Goal: Find specific page/section: Find specific page/section

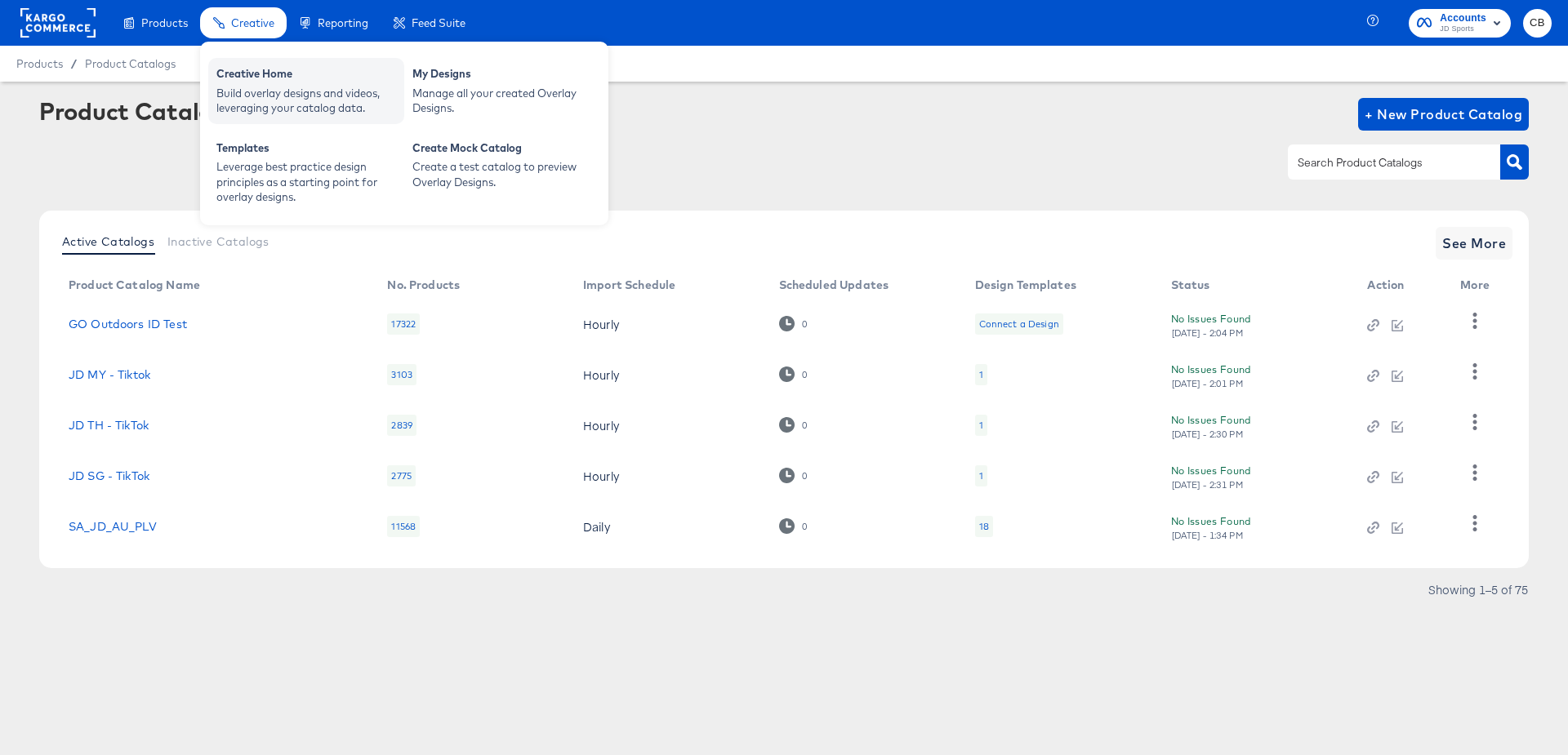
click at [250, 99] on div "Build overlay designs and videos, leveraging your catalog data." at bounding box center [306, 101] width 180 height 30
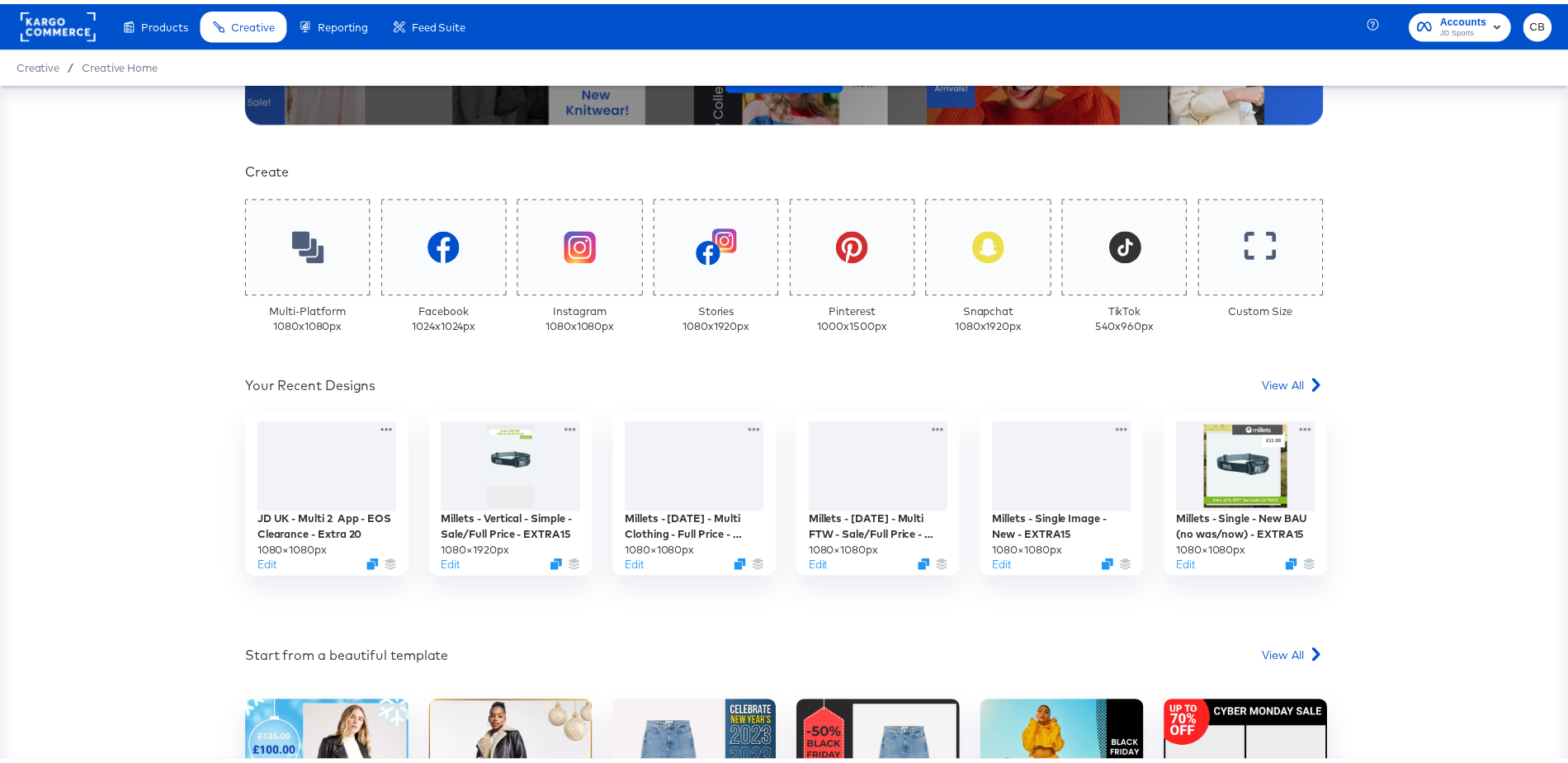
scroll to position [342, 0]
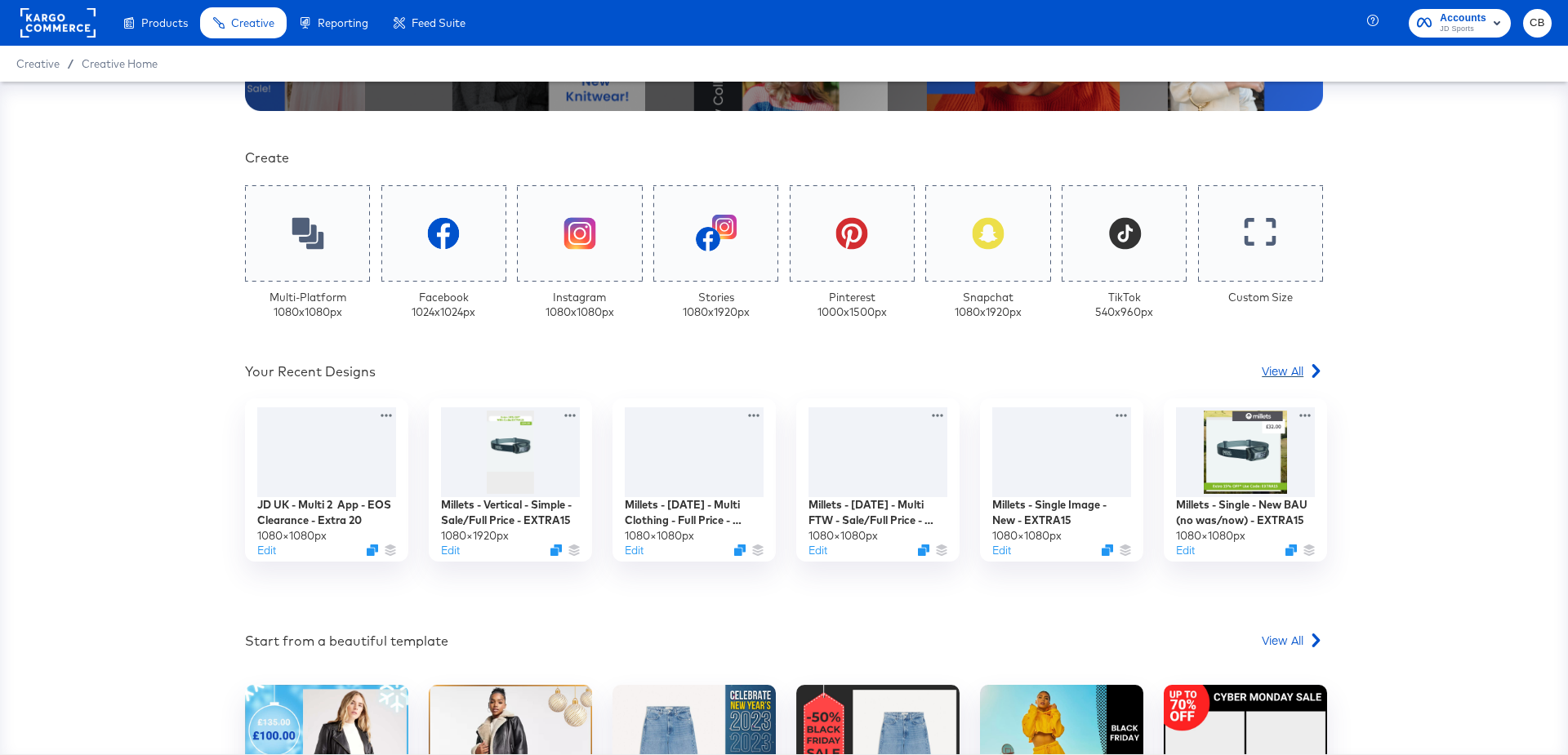
click at [1281, 365] on span "View All" at bounding box center [1283, 370] width 42 height 16
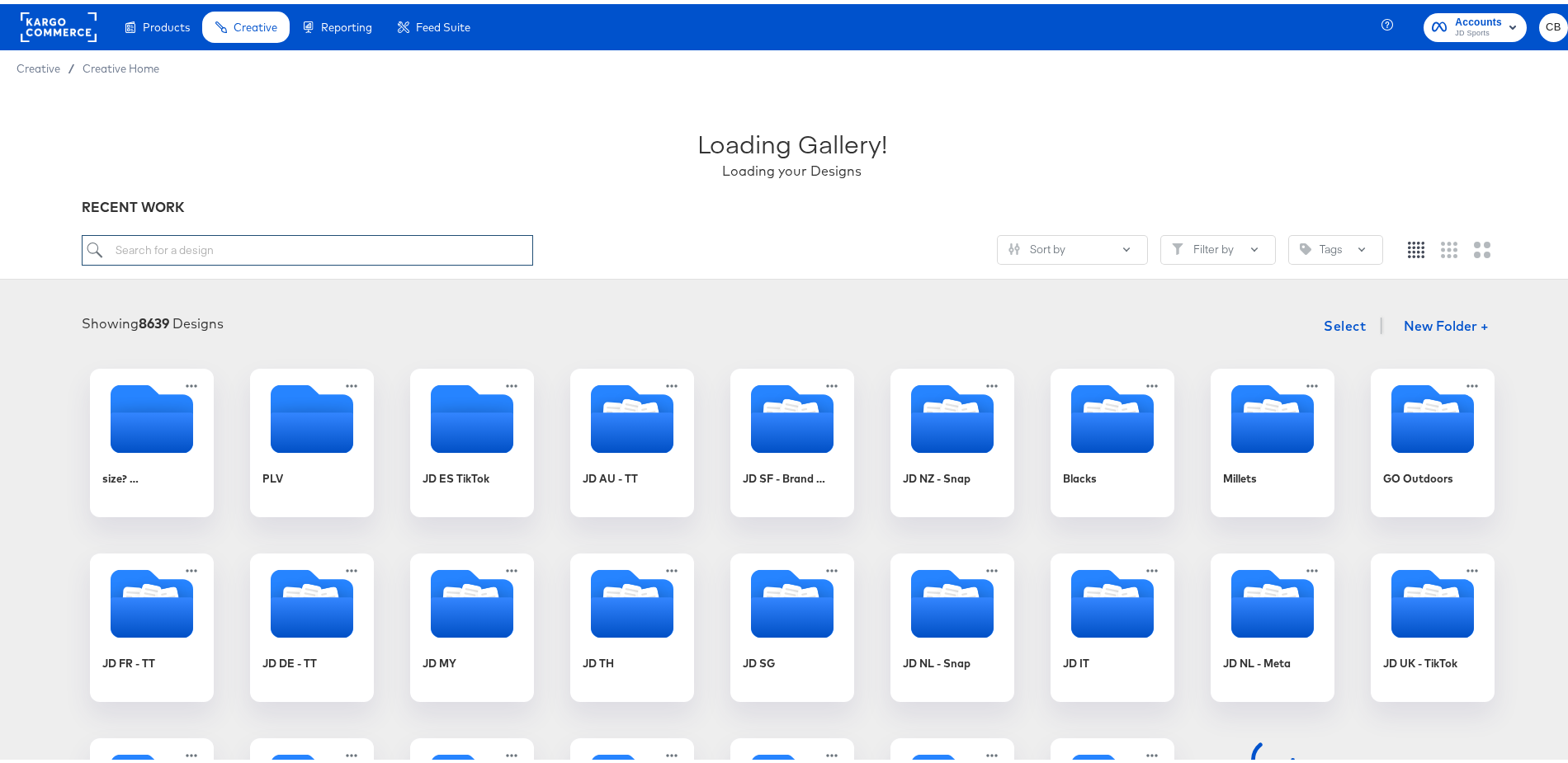
click at [193, 246] on input "search" at bounding box center [307, 246] width 451 height 31
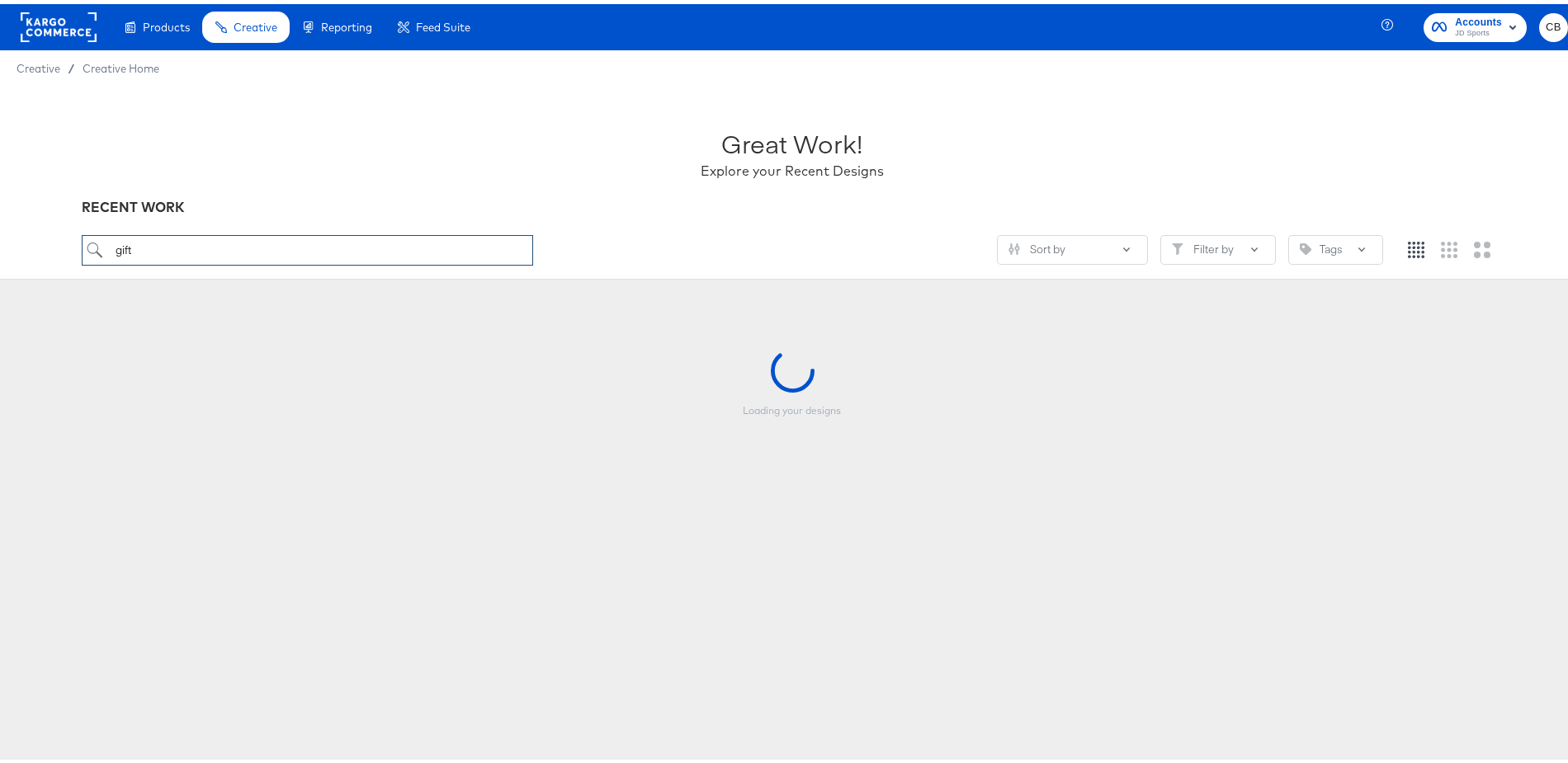
type input "gift"
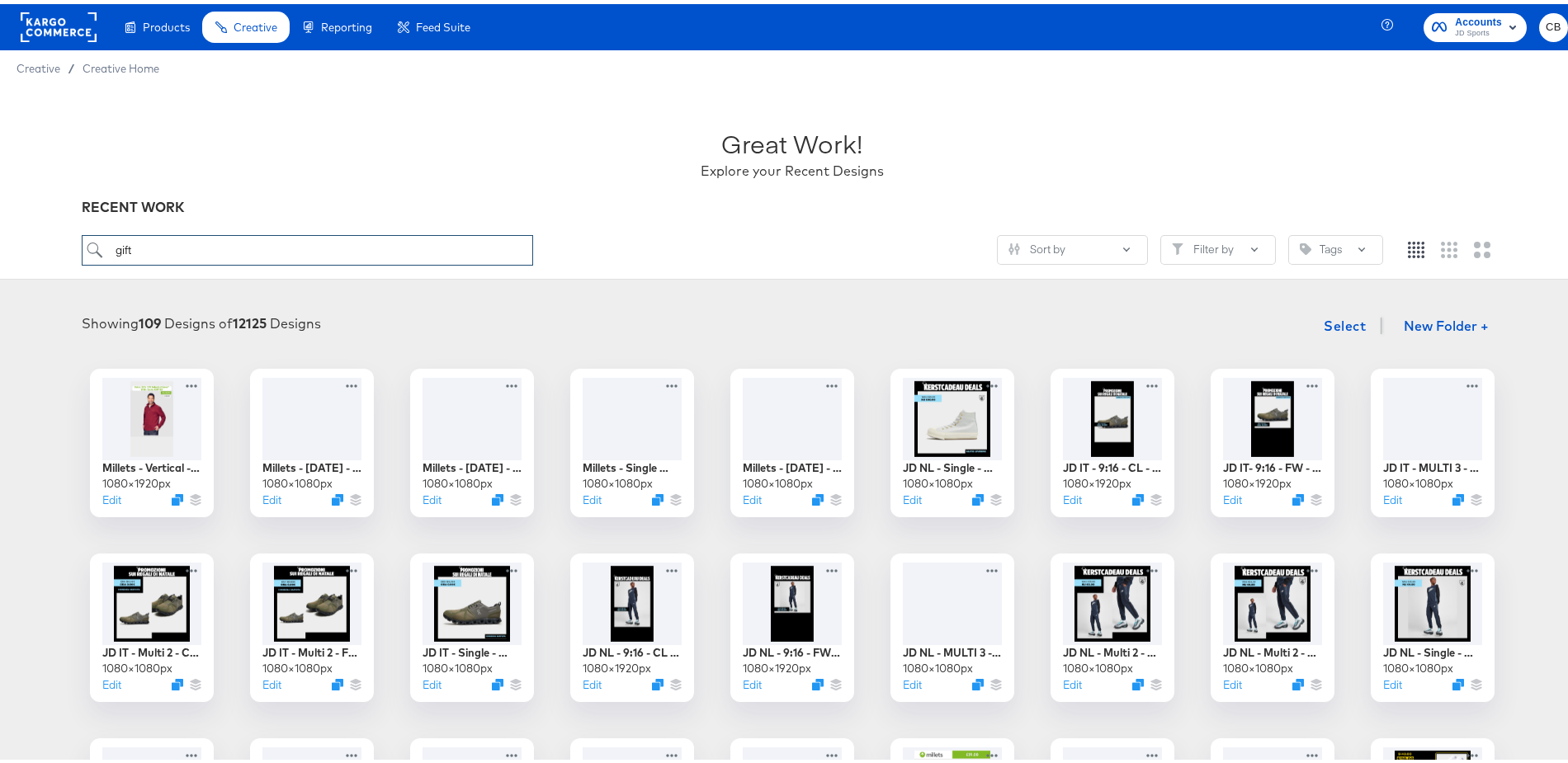
click at [178, 252] on input "gift" at bounding box center [307, 246] width 451 height 31
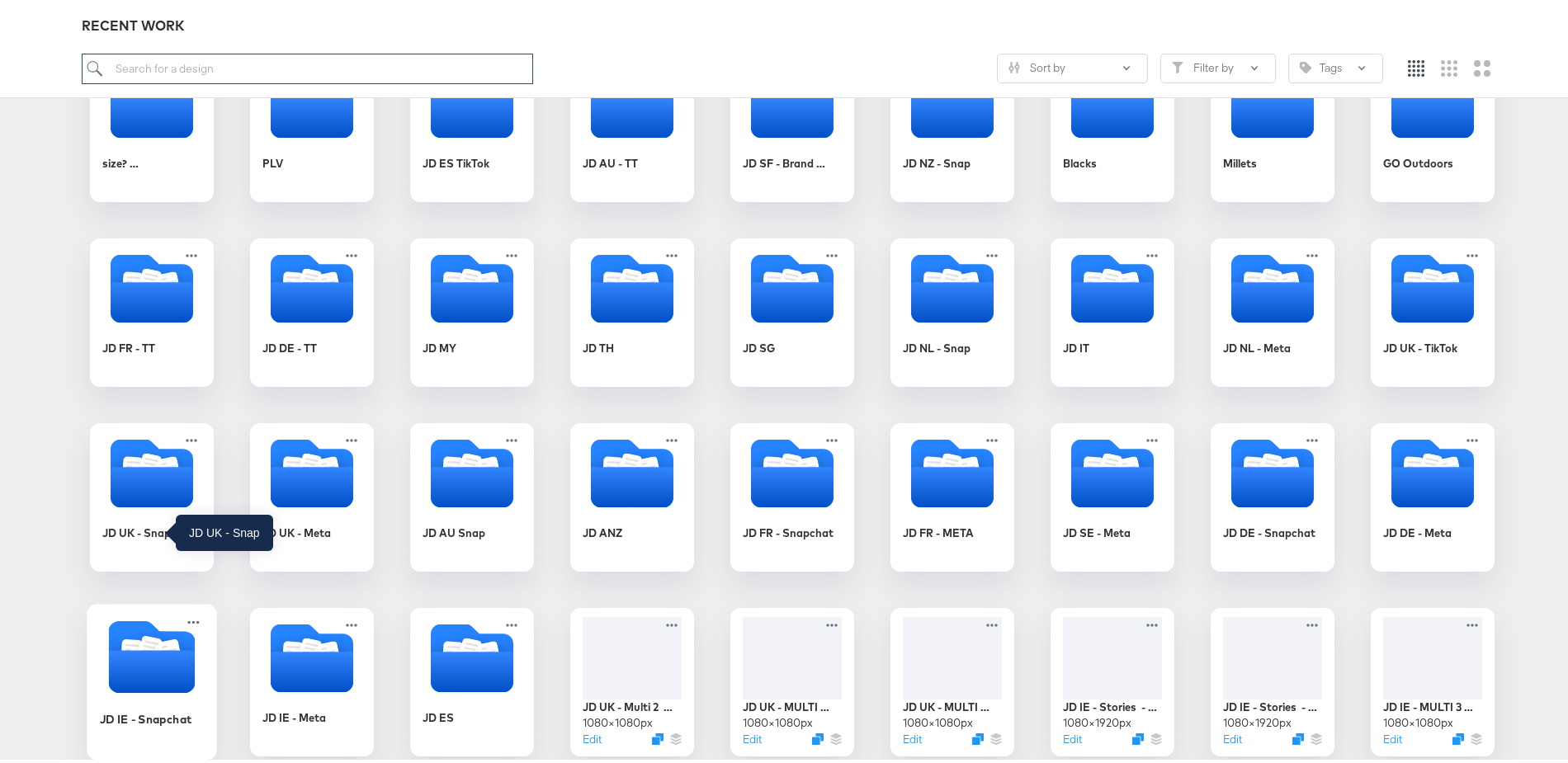
scroll to position [373, 0]
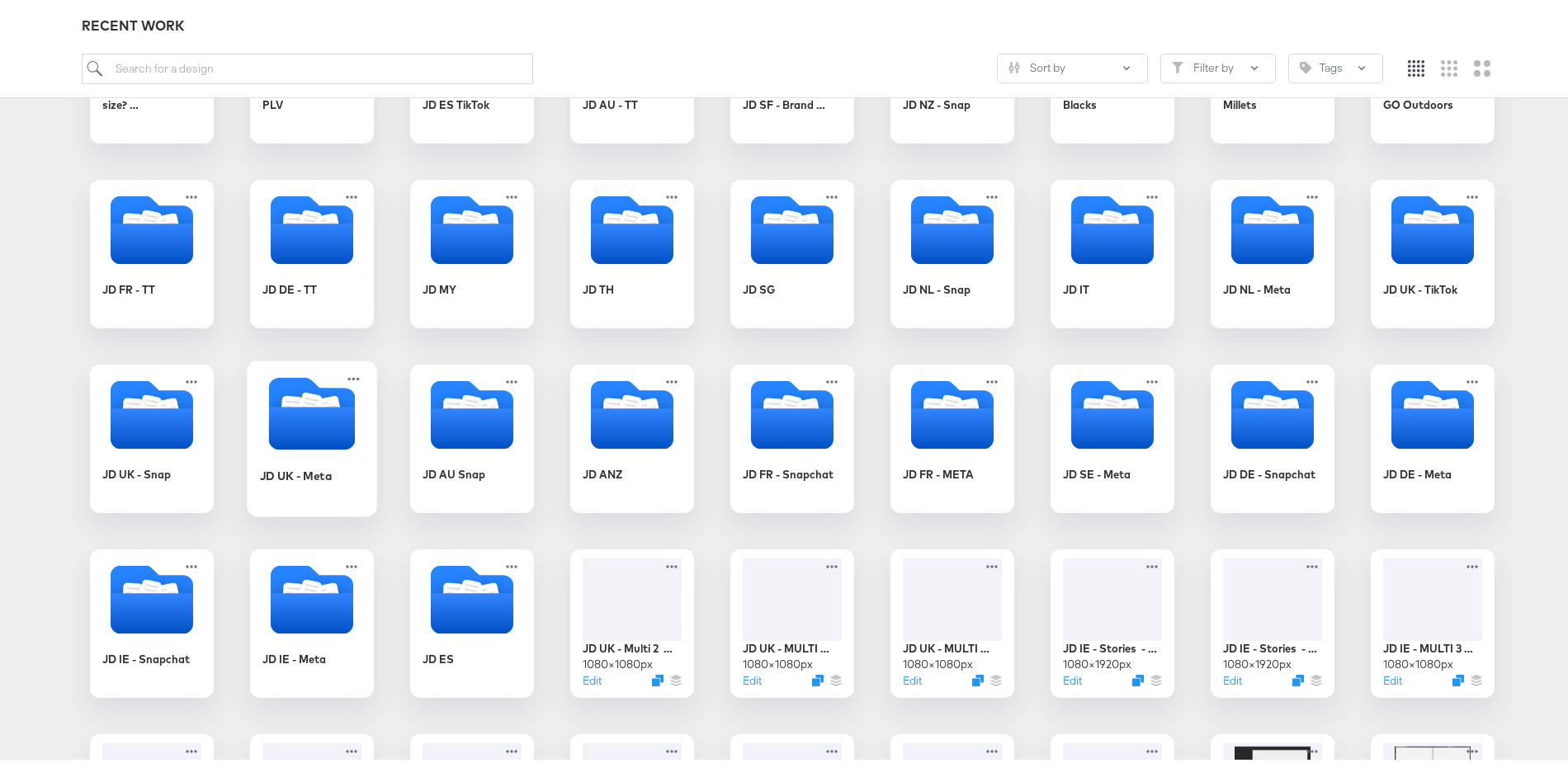
click at [288, 385] on icon "Folder" at bounding box center [313, 409] width 87 height 72
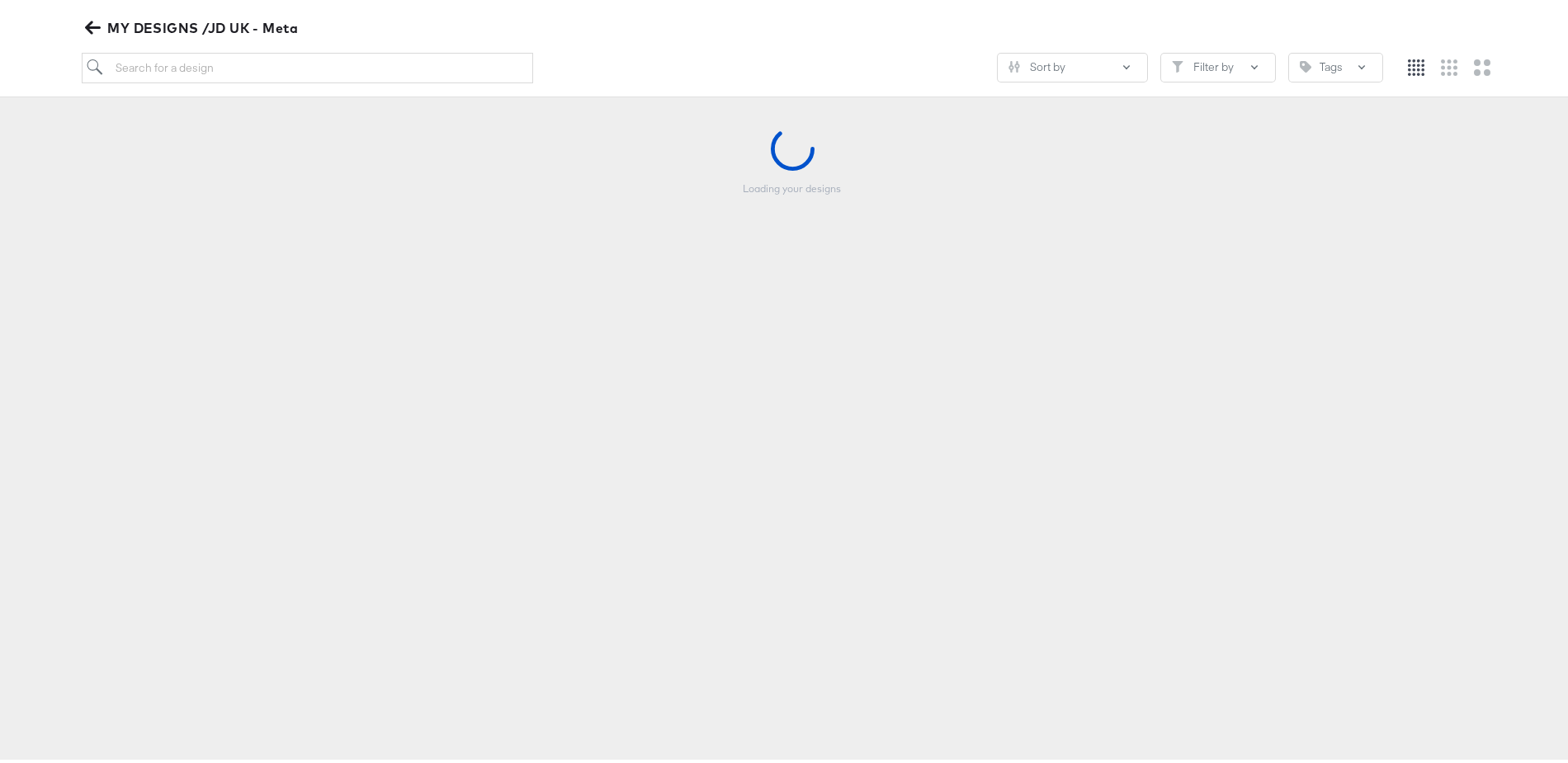
scroll to position [188, 0]
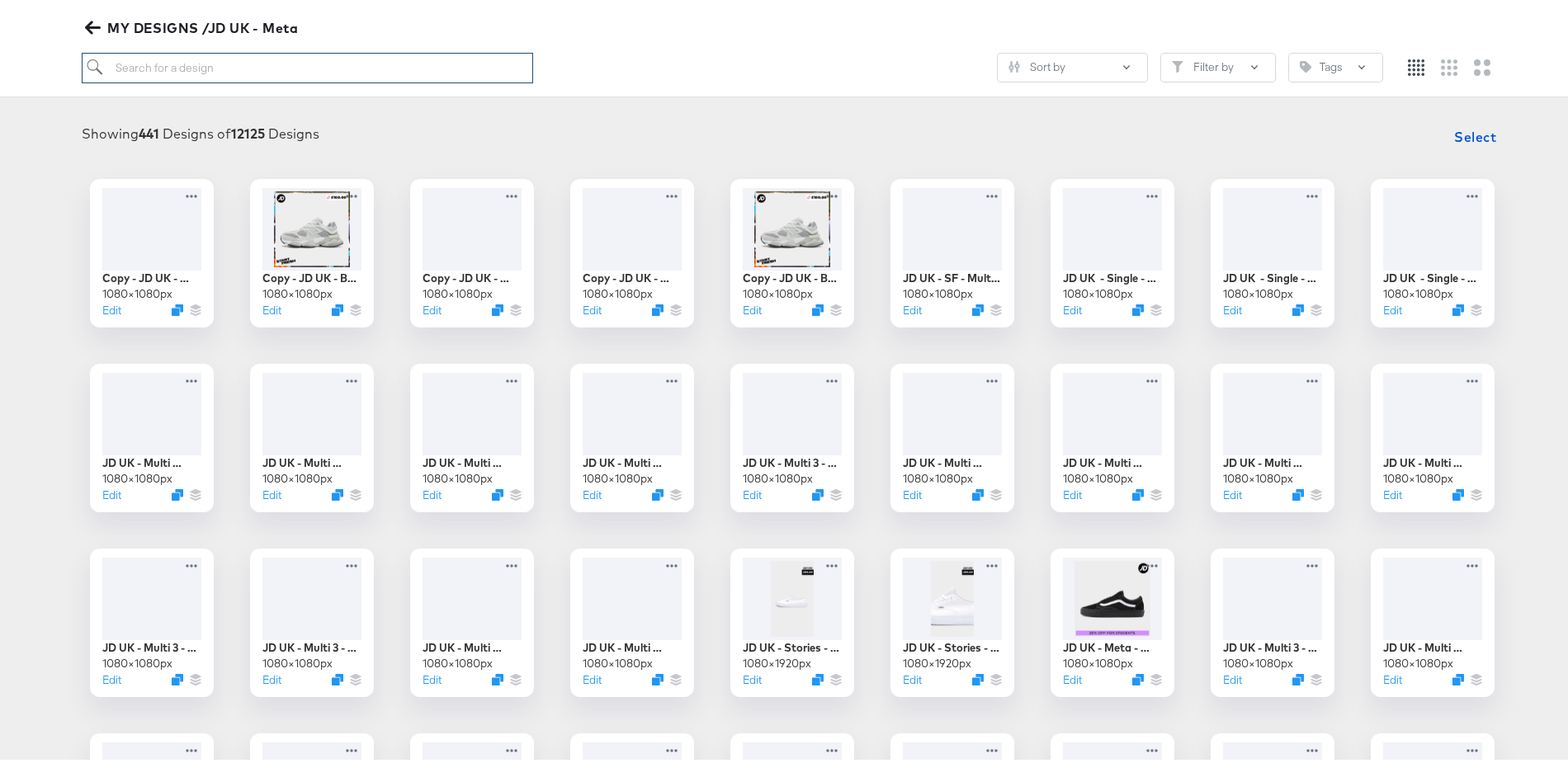
click at [199, 62] on input "search" at bounding box center [307, 64] width 451 height 31
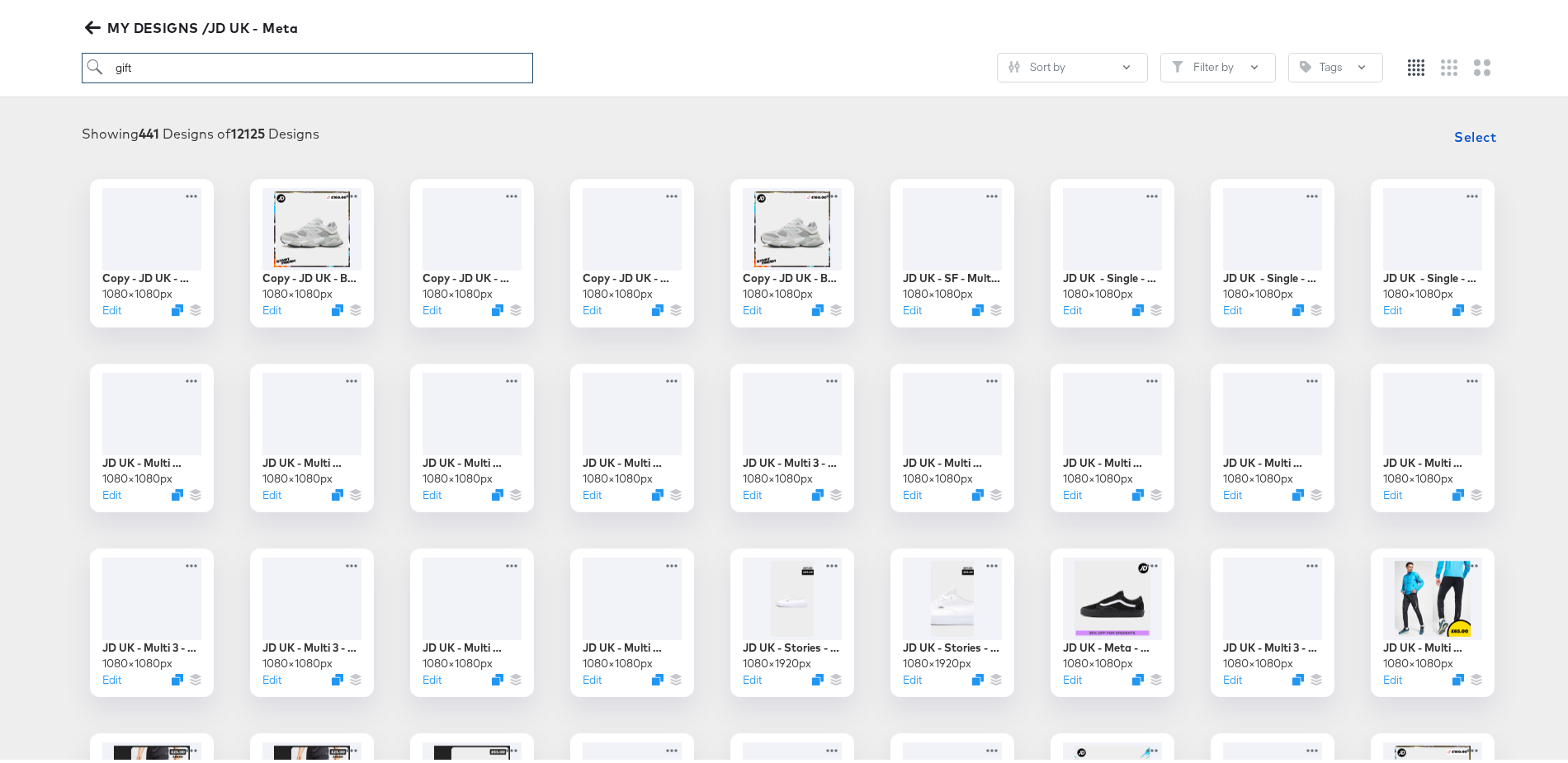
type input "gift"
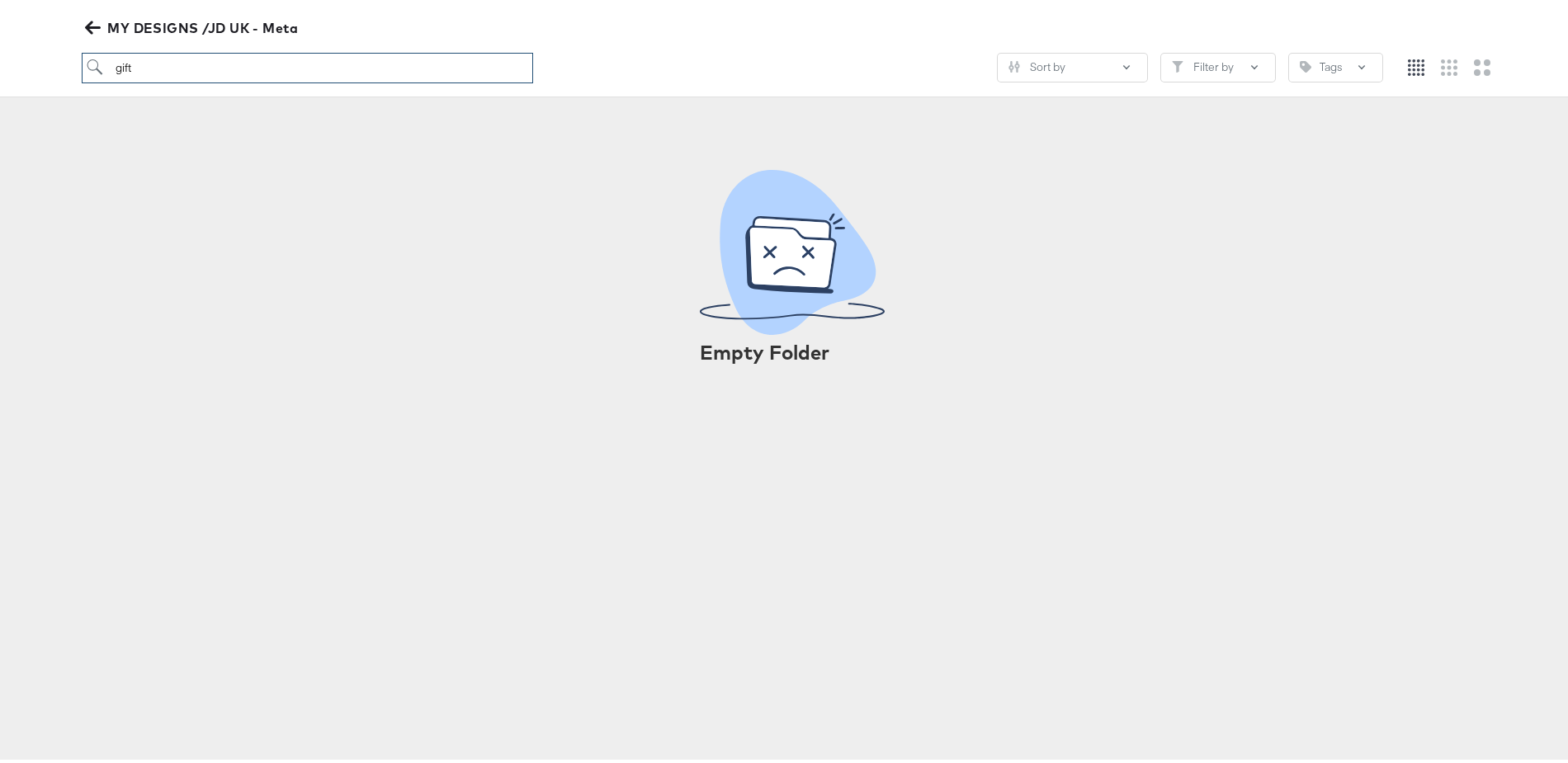
click at [197, 61] on input "gift" at bounding box center [307, 64] width 451 height 31
